Goal: Information Seeking & Learning: Learn about a topic

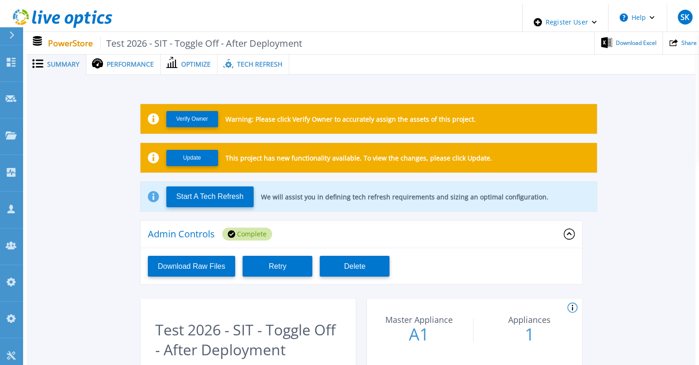
click at [107, 62] on span "Performance" at bounding box center [130, 64] width 47 height 6
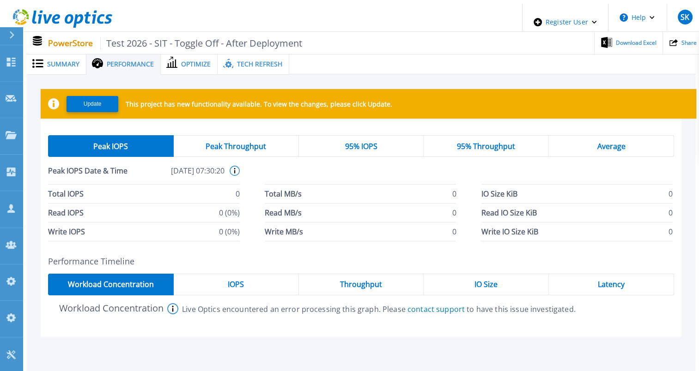
scroll to position [42, 0]
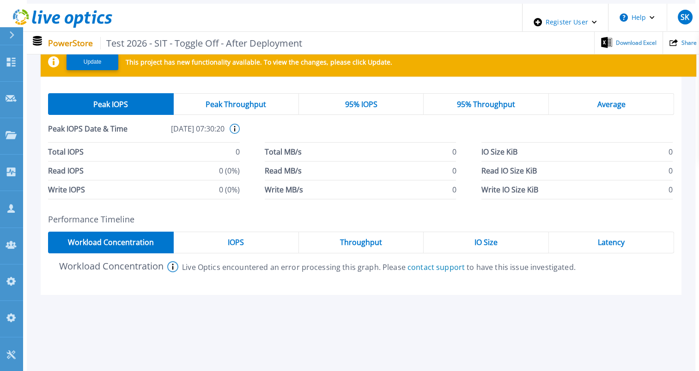
click at [253, 232] on div "IOPS" at bounding box center [236, 243] width 125 height 22
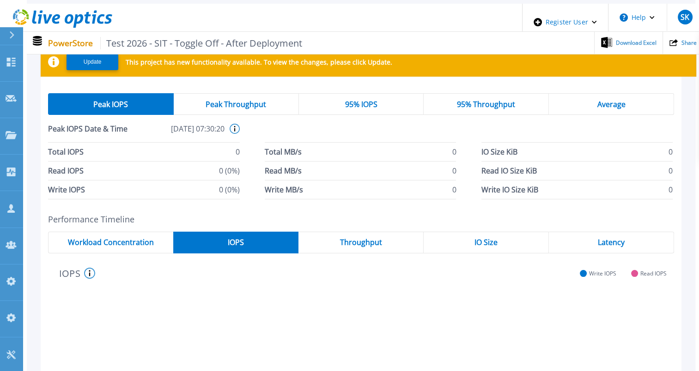
scroll to position [284, 0]
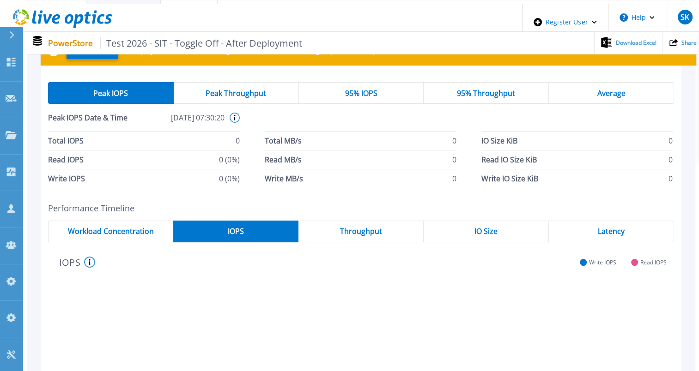
click at [355, 228] on span "Throughput" at bounding box center [361, 231] width 42 height 7
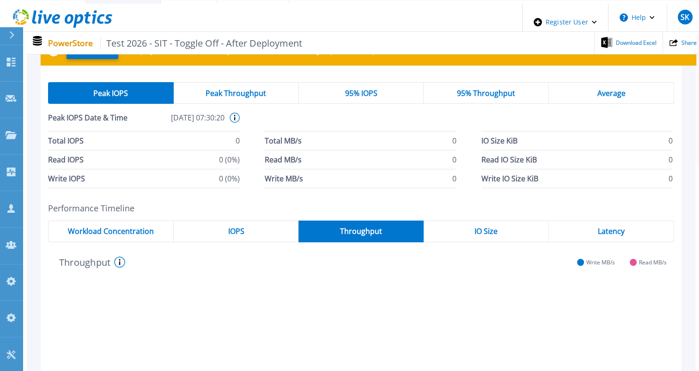
click at [475, 228] on span "IO Size" at bounding box center [486, 231] width 23 height 7
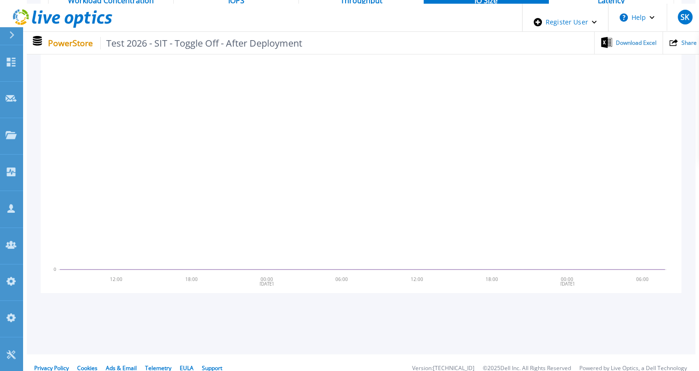
scroll to position [146, 0]
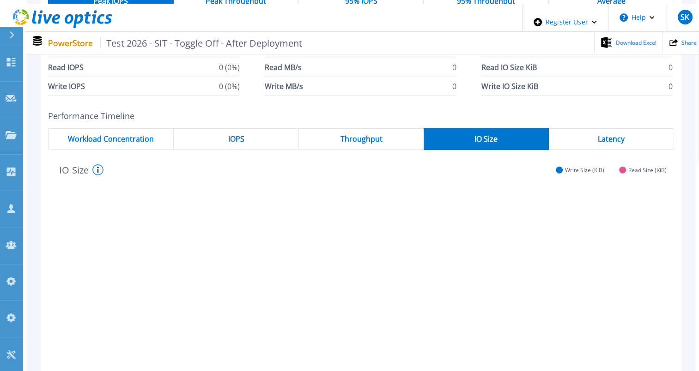
click at [617, 135] on span "Latency" at bounding box center [611, 138] width 27 height 7
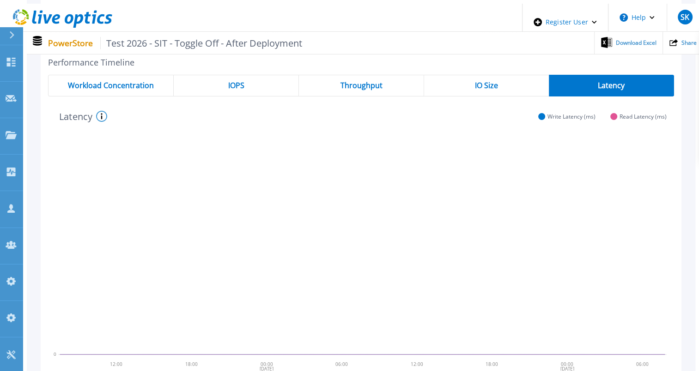
scroll to position [192, 0]
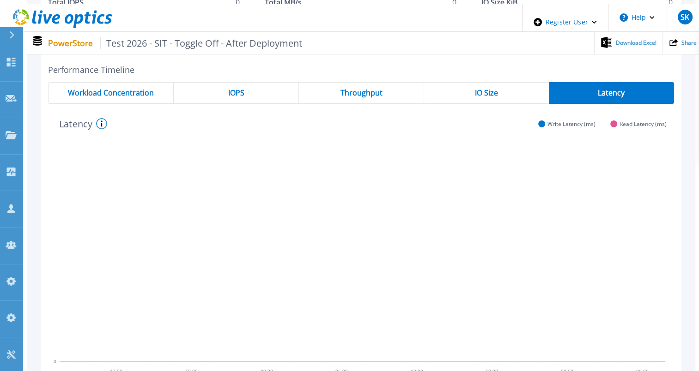
click at [96, 121] on icon at bounding box center [101, 123] width 11 height 11
click at [176, 94] on icon at bounding box center [178, 96] width 4 height 4
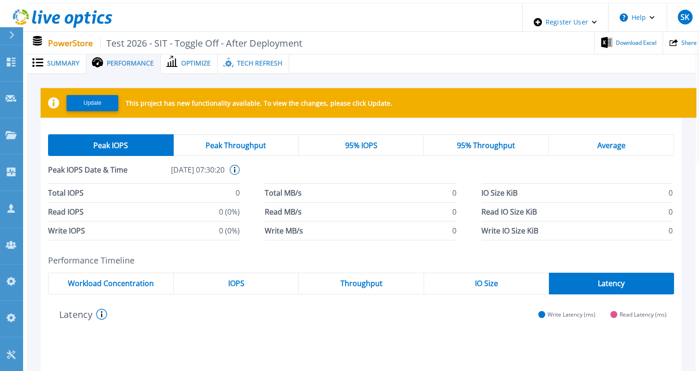
scroll to position [0, 0]
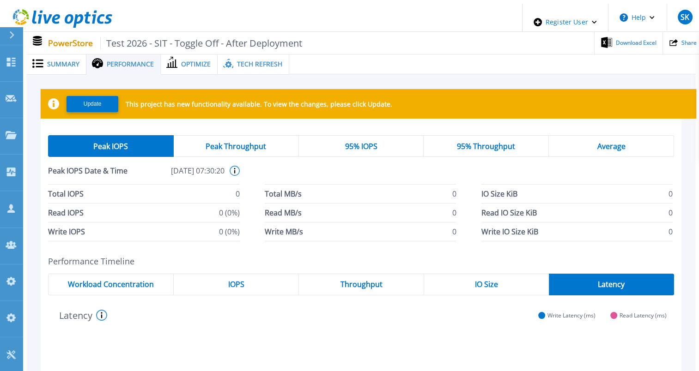
click at [252, 149] on div "Peak Throughput" at bounding box center [236, 146] width 125 height 22
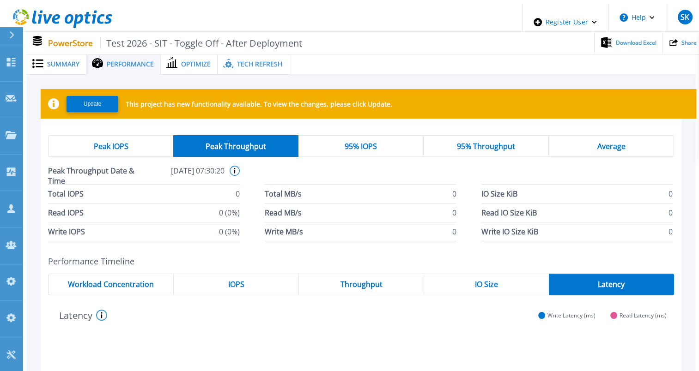
click at [371, 149] on div "95% IOPS" at bounding box center [360, 146] width 125 height 22
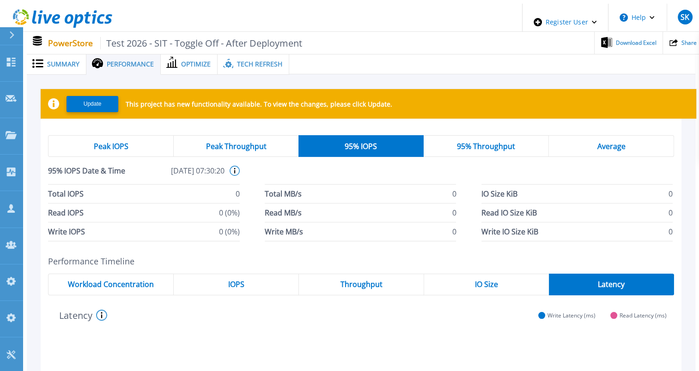
click at [85, 151] on div "Peak IOPS" at bounding box center [111, 146] width 126 height 22
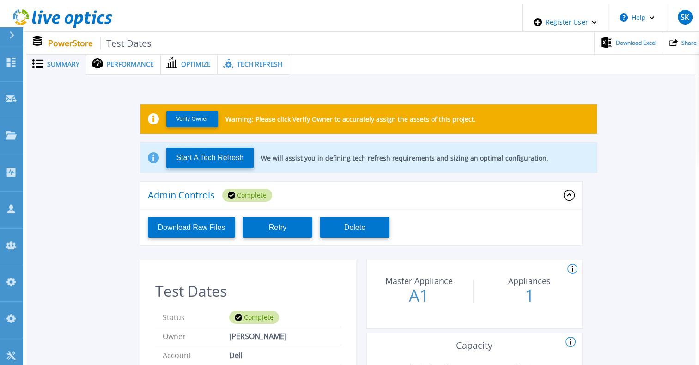
click at [126, 61] on span "Performance" at bounding box center [130, 64] width 47 height 6
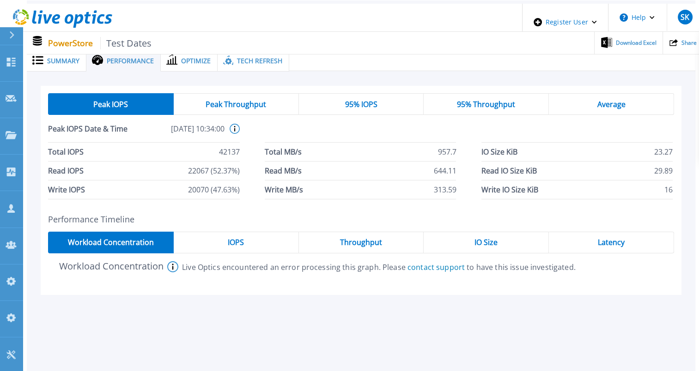
click at [247, 235] on div "IOPS" at bounding box center [236, 243] width 125 height 22
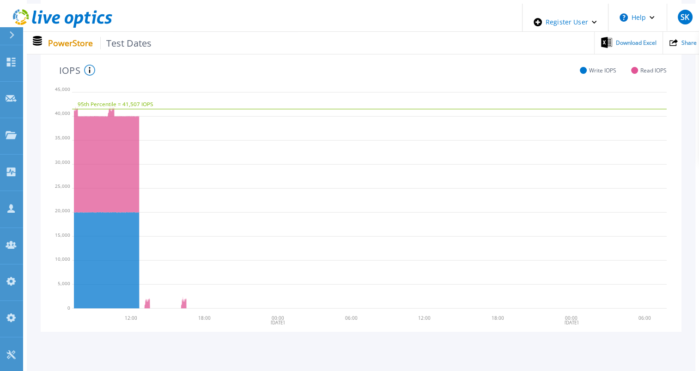
scroll to position [199, 0]
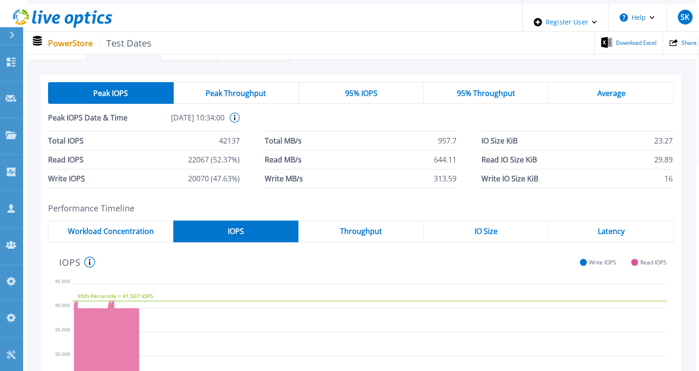
click at [380, 228] on span "Throughput" at bounding box center [361, 231] width 42 height 7
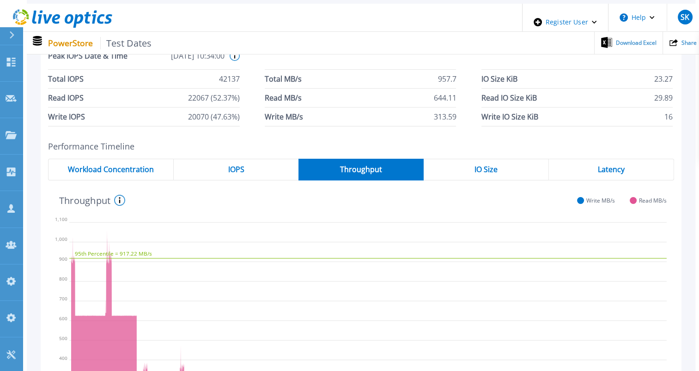
scroll to position [245, 0]
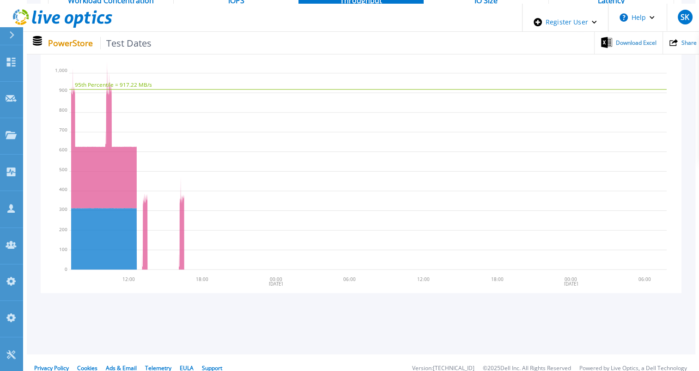
click at [613, 210] on icon "95th Percentile = 917.22 MB/s" at bounding box center [367, 158] width 597 height 231
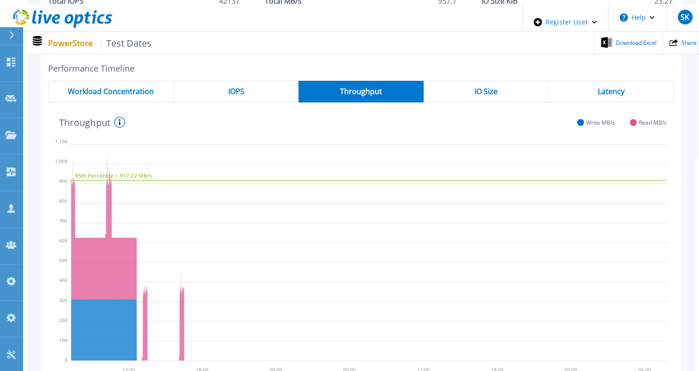
scroll to position [61, 0]
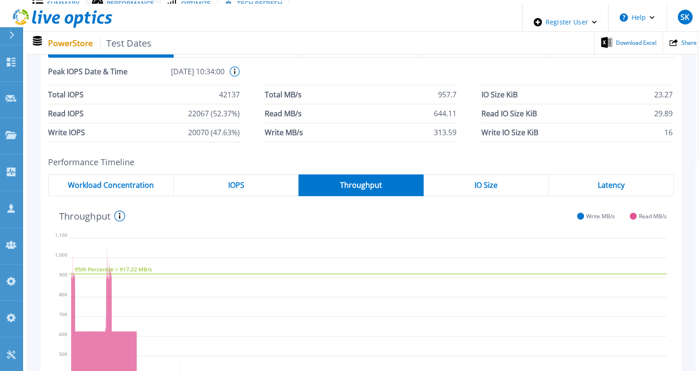
click at [474, 176] on div "IO Size" at bounding box center [486, 186] width 125 height 22
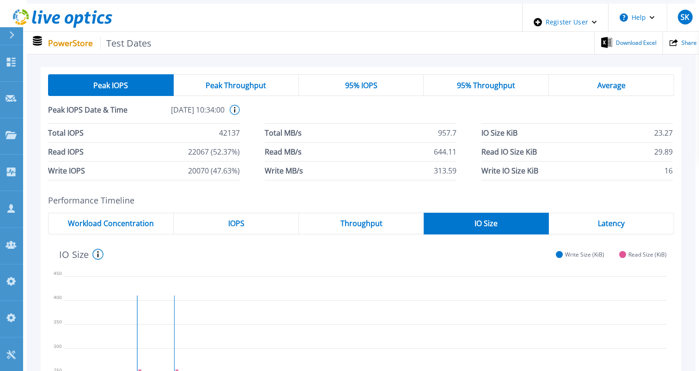
scroll to position [14, 0]
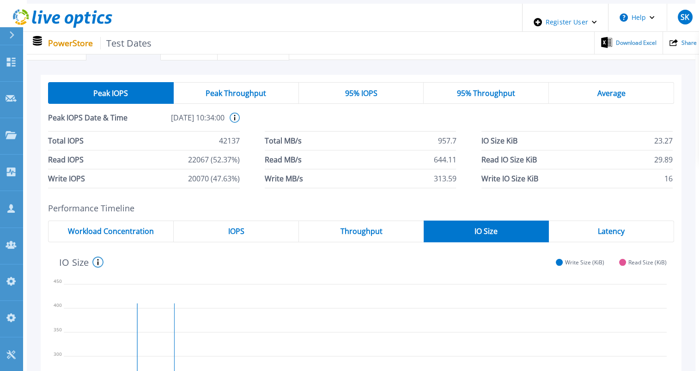
click at [213, 82] on div "Peak Throughput" at bounding box center [236, 93] width 125 height 22
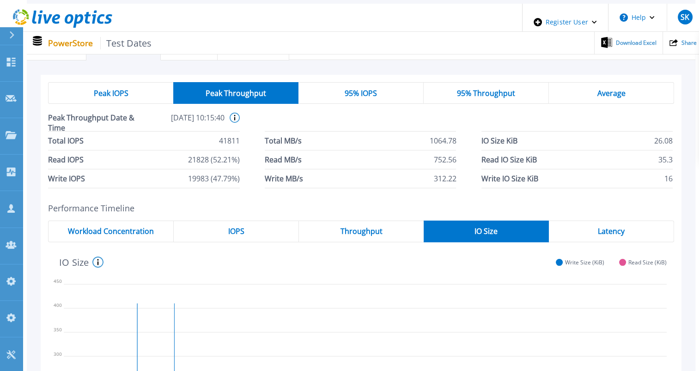
click at [342, 82] on div "95% IOPS" at bounding box center [360, 93] width 125 height 22
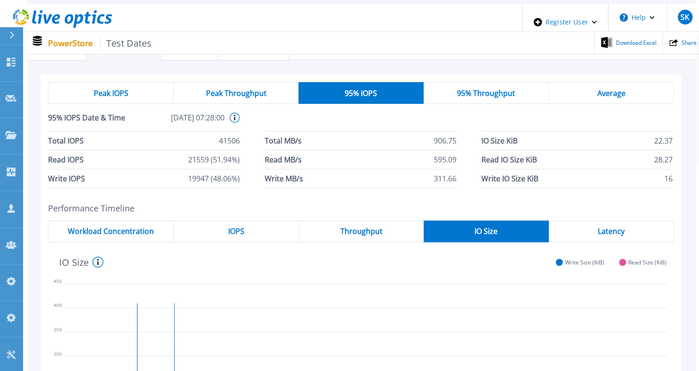
click at [456, 83] on div "95% Throughput" at bounding box center [486, 93] width 125 height 22
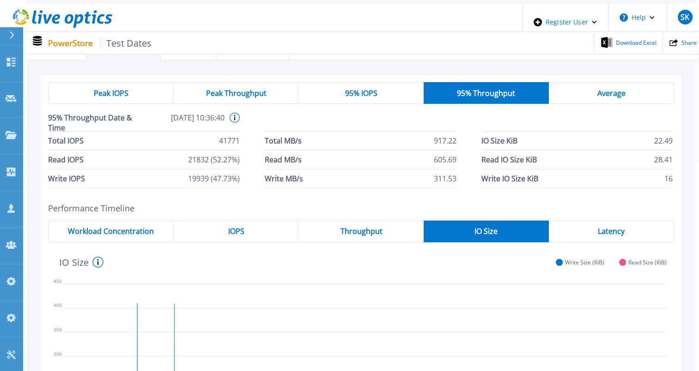
click at [586, 84] on div "Average" at bounding box center [611, 93] width 125 height 22
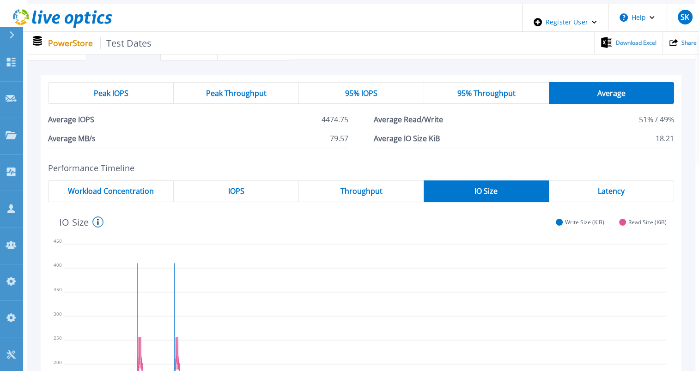
click at [122, 90] on span "Peak IOPS" at bounding box center [111, 93] width 35 height 7
